Goal: Information Seeking & Learning: Check status

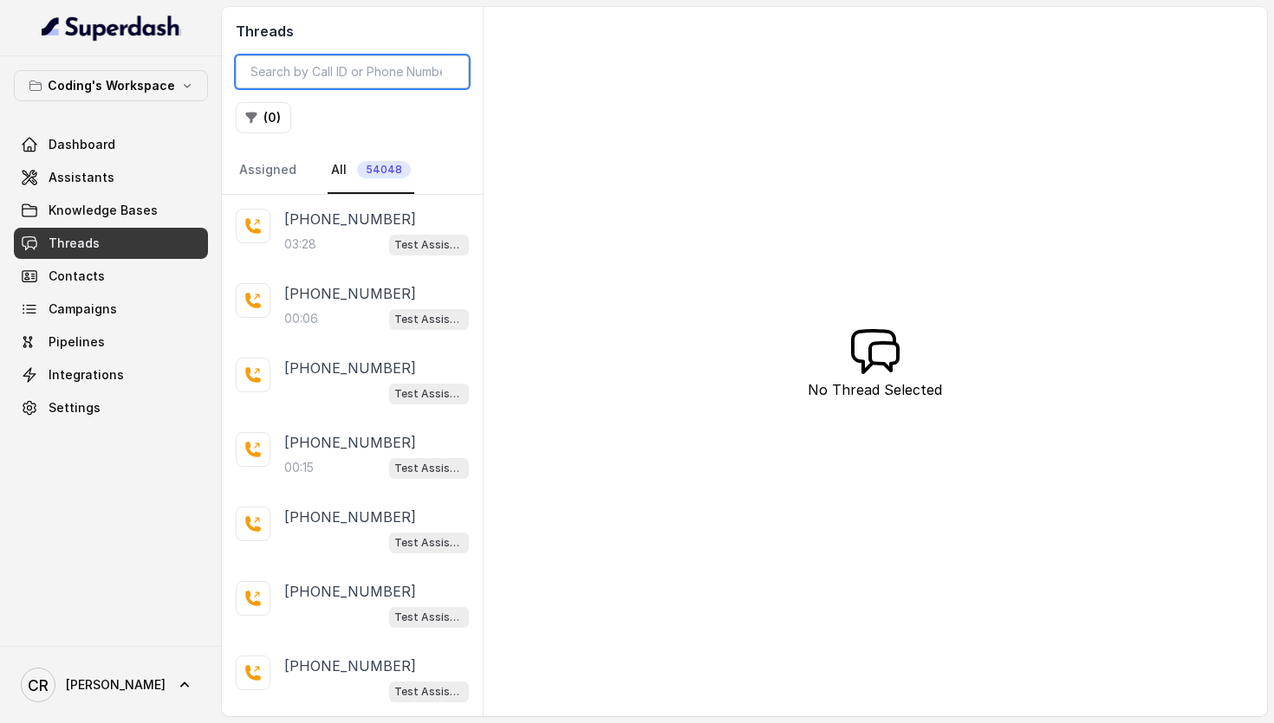
click at [347, 59] on input "search" at bounding box center [352, 71] width 233 height 33
paste input "7341112361"
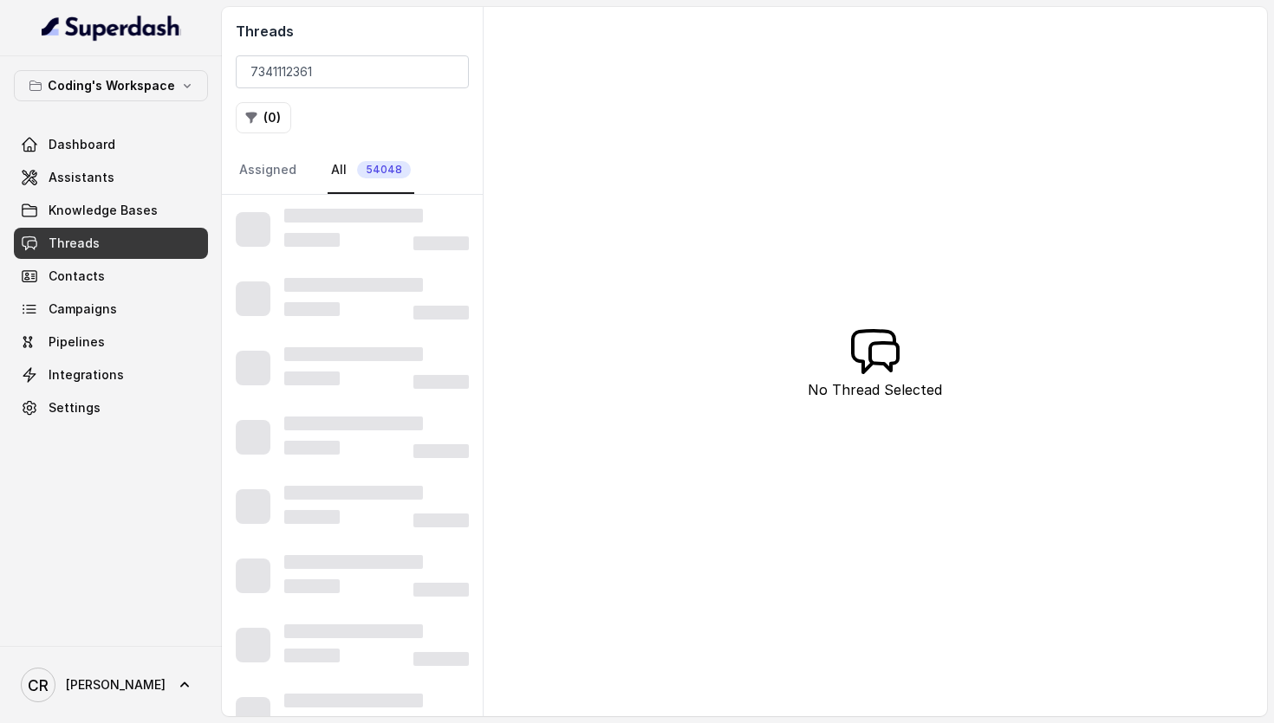
click at [653, 143] on div "Threads 7341112361 ( 0 ) Assigned All 54048 No Thread Selected" at bounding box center [744, 362] width 1045 height 710
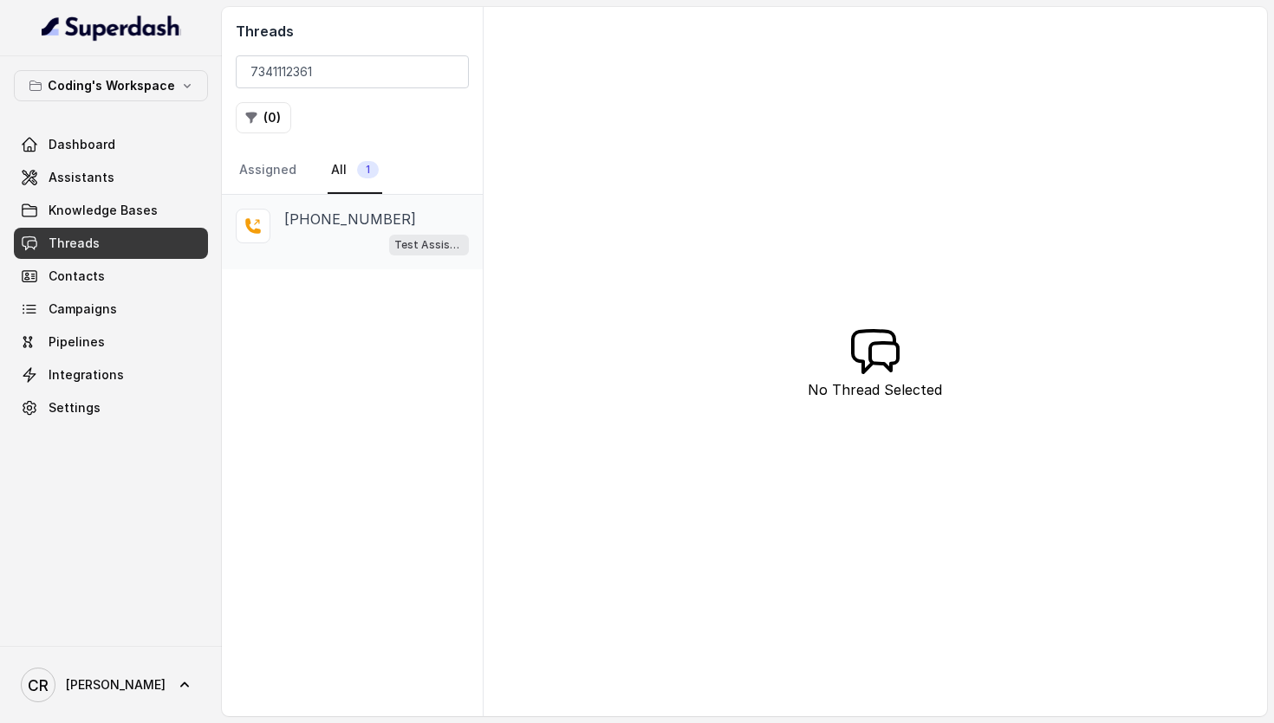
click at [353, 248] on div "Test Assistant-3" at bounding box center [376, 244] width 185 height 23
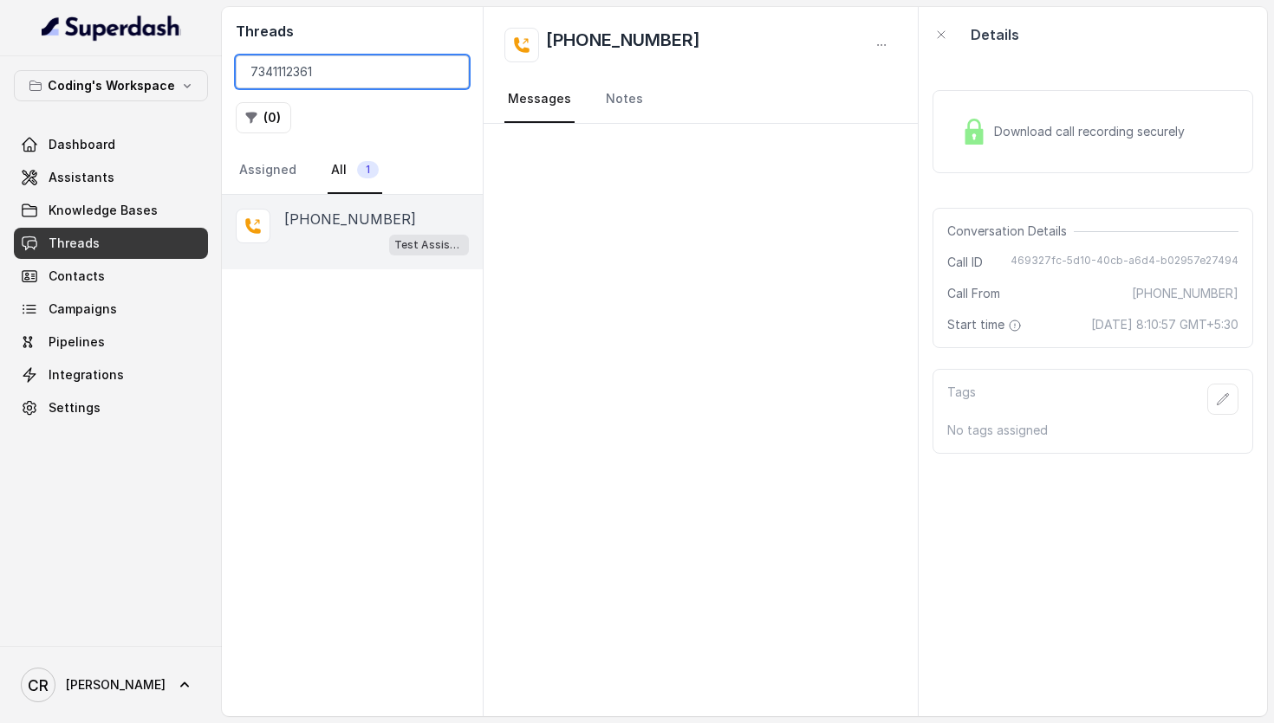
click at [391, 74] on input "7341112361" at bounding box center [352, 71] width 233 height 33
paste input "9545681518"
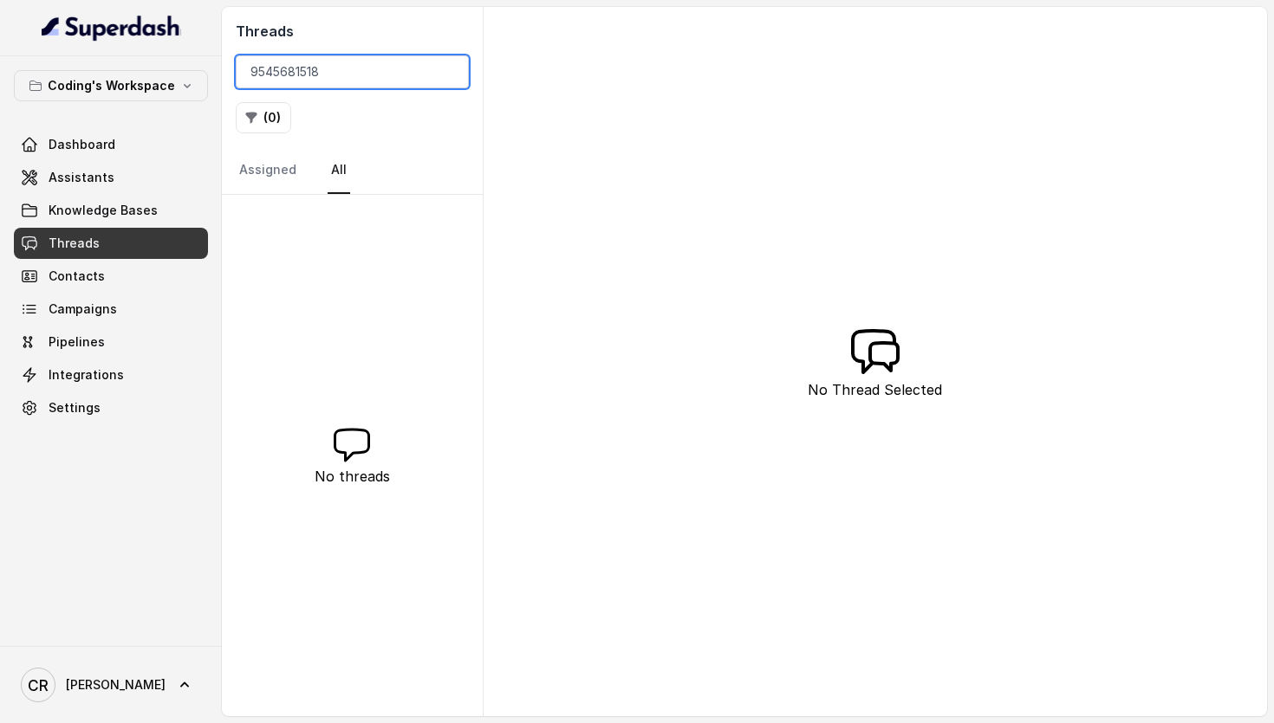
click at [392, 79] on input "9545681518" at bounding box center [352, 71] width 233 height 33
click at [251, 71] on input "9545681518" at bounding box center [352, 71] width 233 height 33
click at [333, 76] on input "9545681518" at bounding box center [352, 71] width 233 height 33
paste input "8591622975"
type input "8591622975"
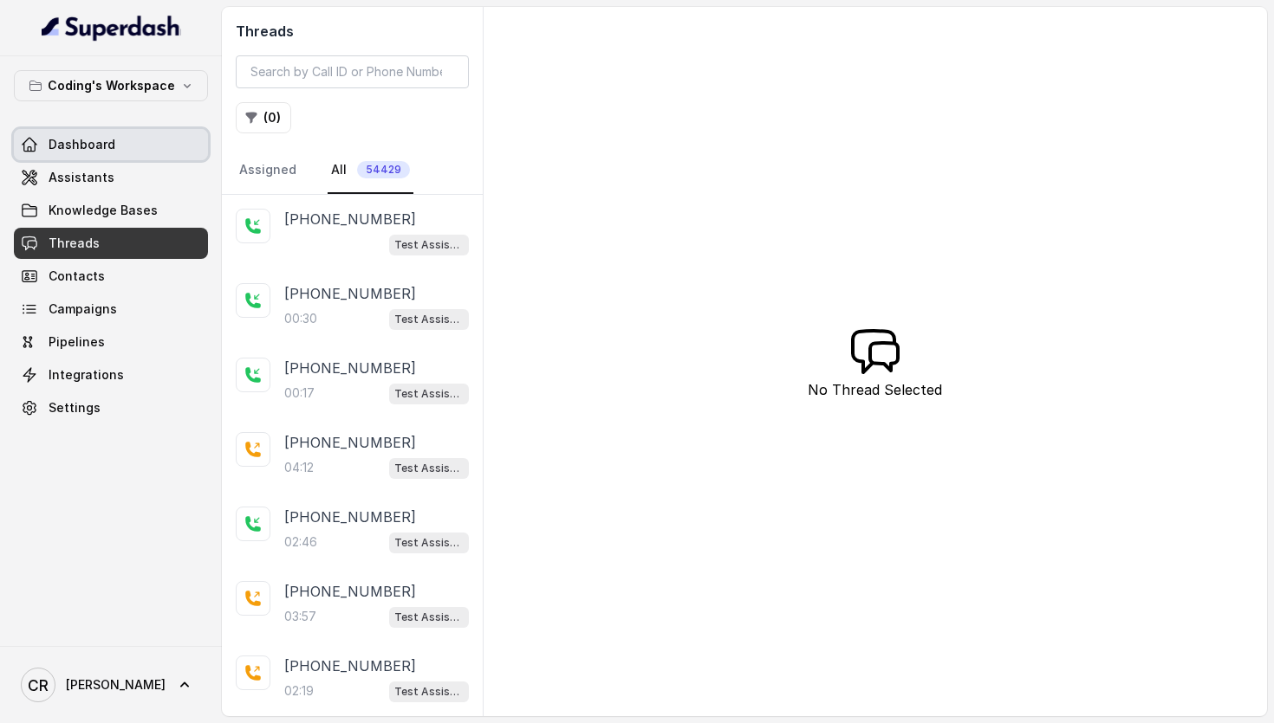
click at [75, 139] on span "Dashboard" at bounding box center [82, 144] width 67 height 17
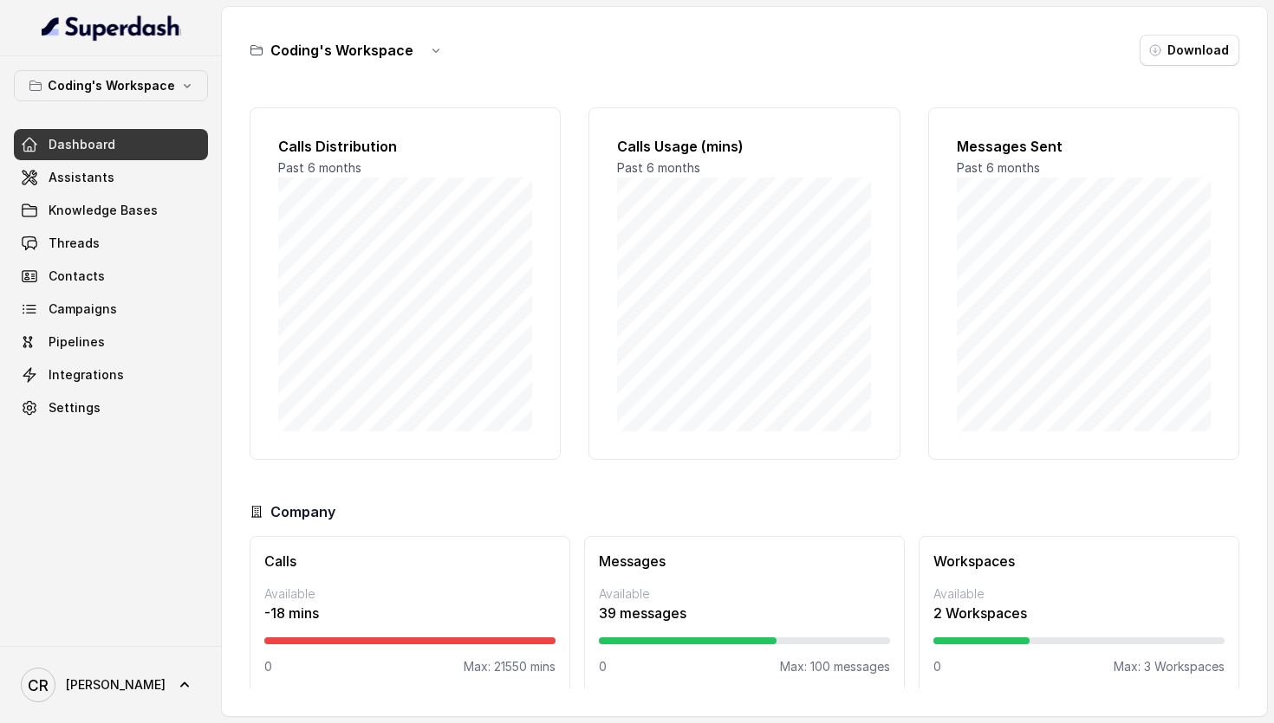
scroll to position [14, 0]
